Goal: Find specific page/section: Find specific page/section

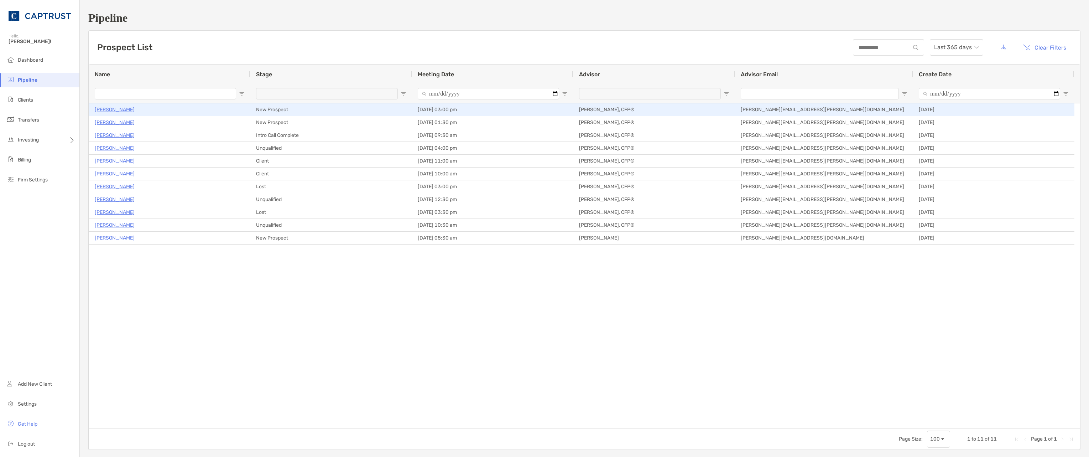
click at [105, 108] on p "[PERSON_NAME]" at bounding box center [115, 109] width 40 height 9
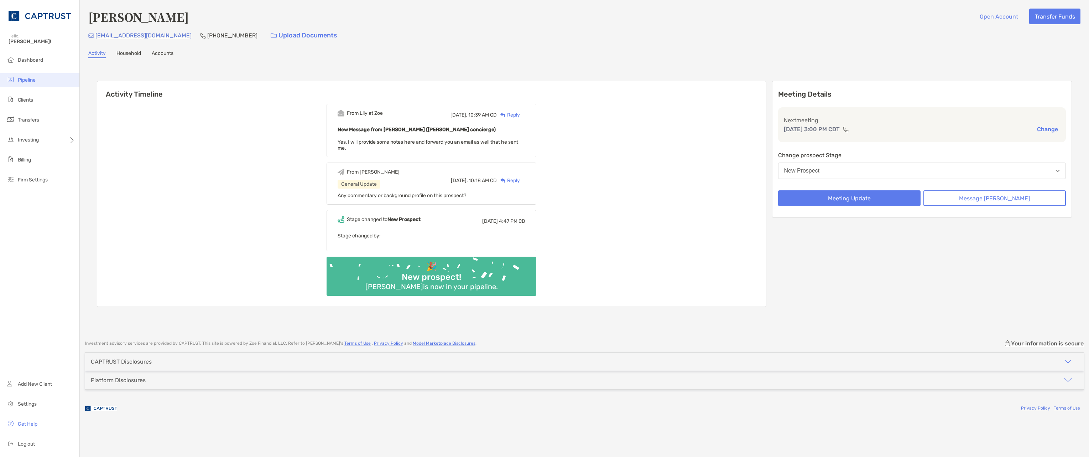
click at [22, 78] on span "Pipeline" at bounding box center [27, 80] width 18 height 6
